Goal: Find specific page/section: Find specific page/section

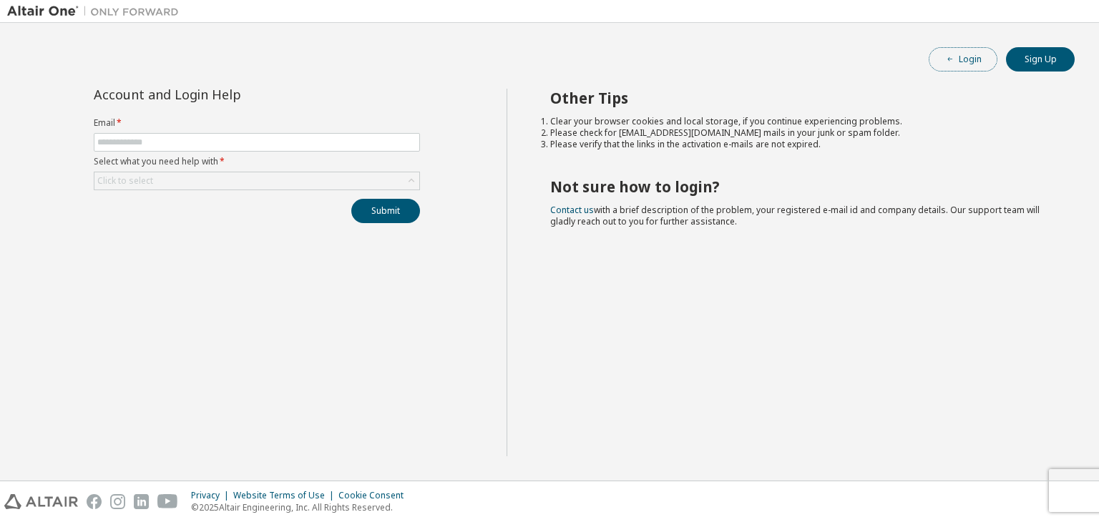
click at [967, 49] on button "Login" at bounding box center [963, 59] width 69 height 24
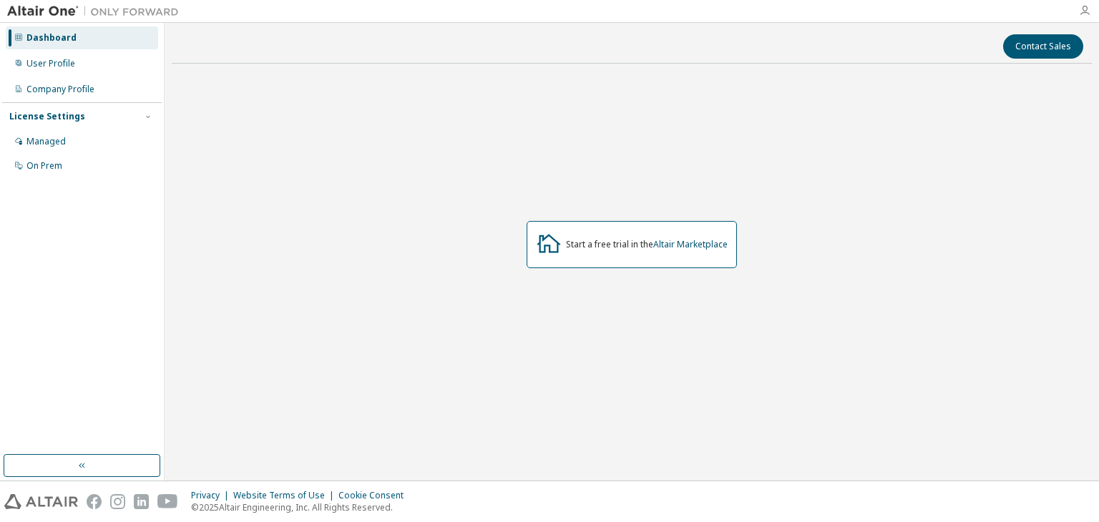
click at [1087, 14] on icon "button" at bounding box center [1084, 10] width 11 height 11
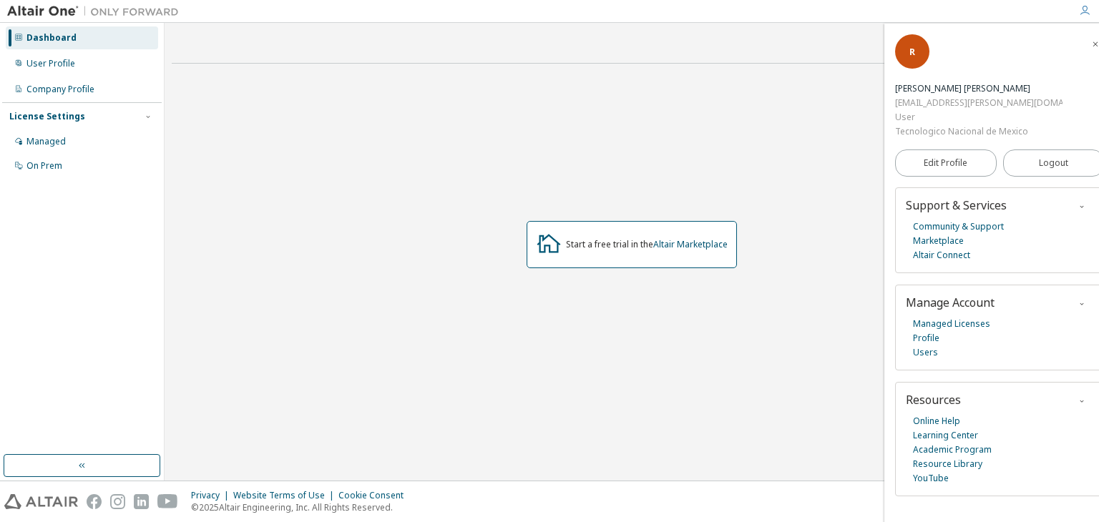
click at [1085, 14] on icon "button" at bounding box center [1084, 10] width 11 height 11
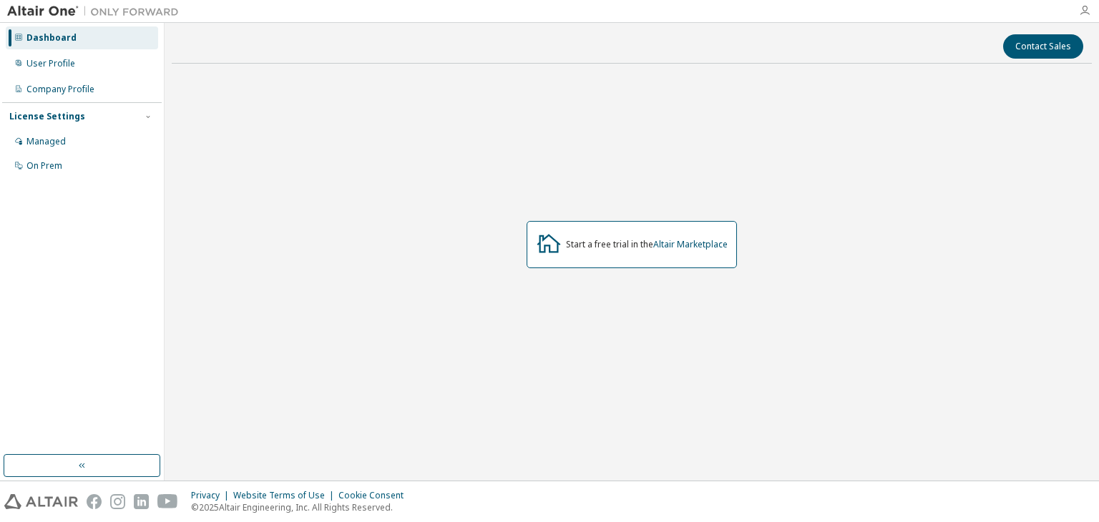
click at [1080, 5] on icon "button" at bounding box center [1084, 10] width 11 height 11
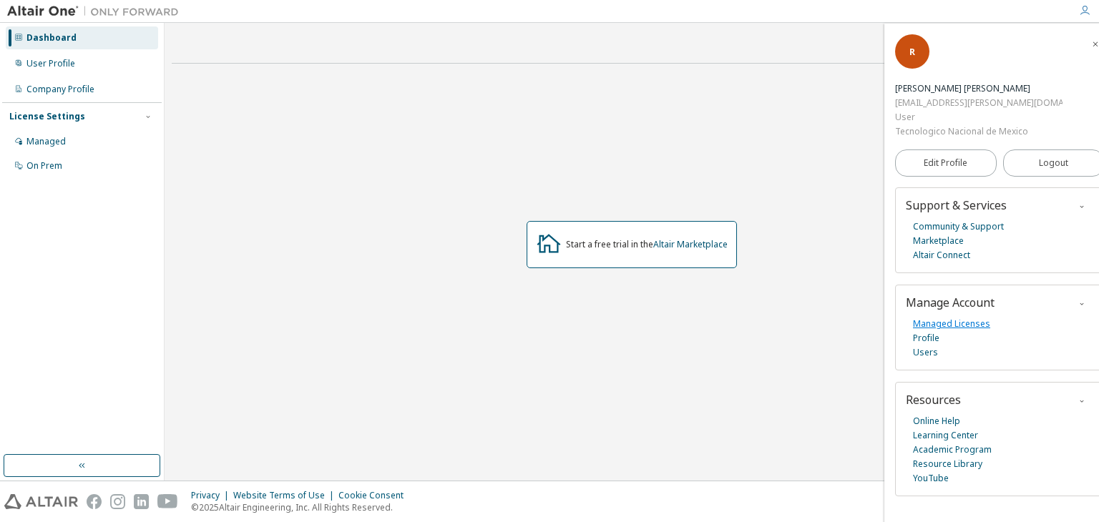
click at [942, 317] on link "Managed Licenses" at bounding box center [951, 324] width 77 height 14
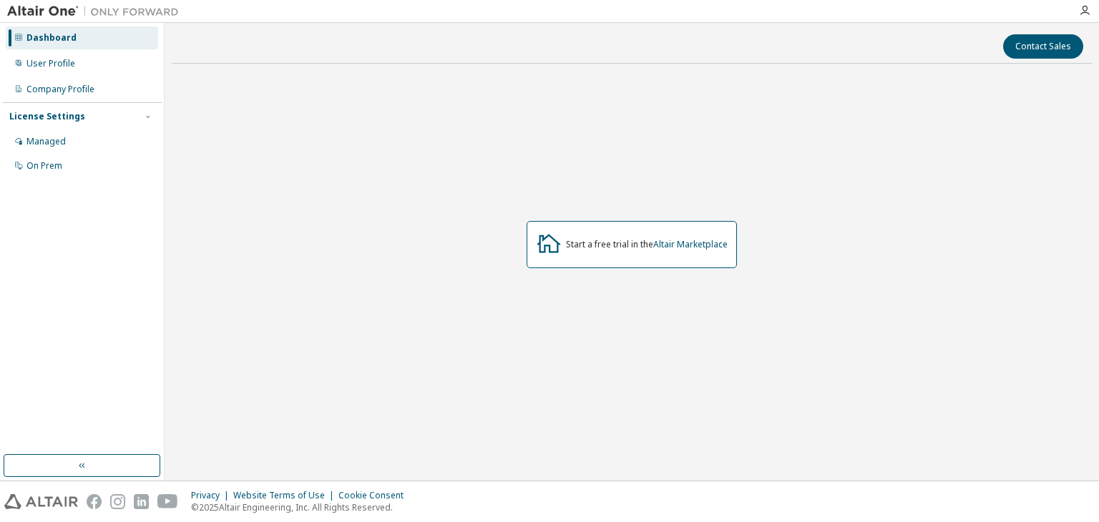
click at [1076, 11] on div at bounding box center [1085, 10] width 29 height 11
click at [1082, 10] on icon "button" at bounding box center [1084, 10] width 11 height 11
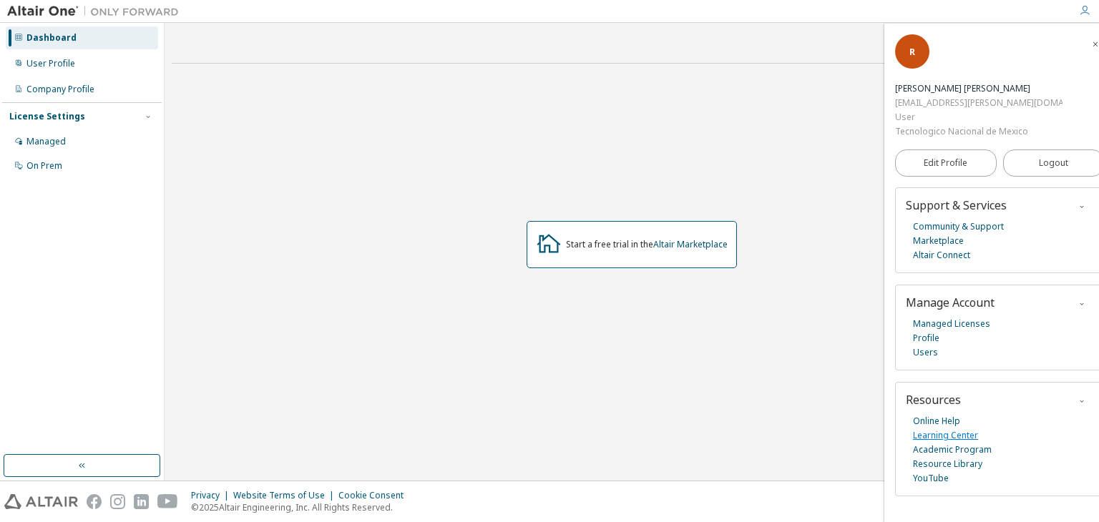
click at [952, 429] on link "Learning Center" at bounding box center [945, 436] width 65 height 14
